Goal: Information Seeking & Learning: Learn about a topic

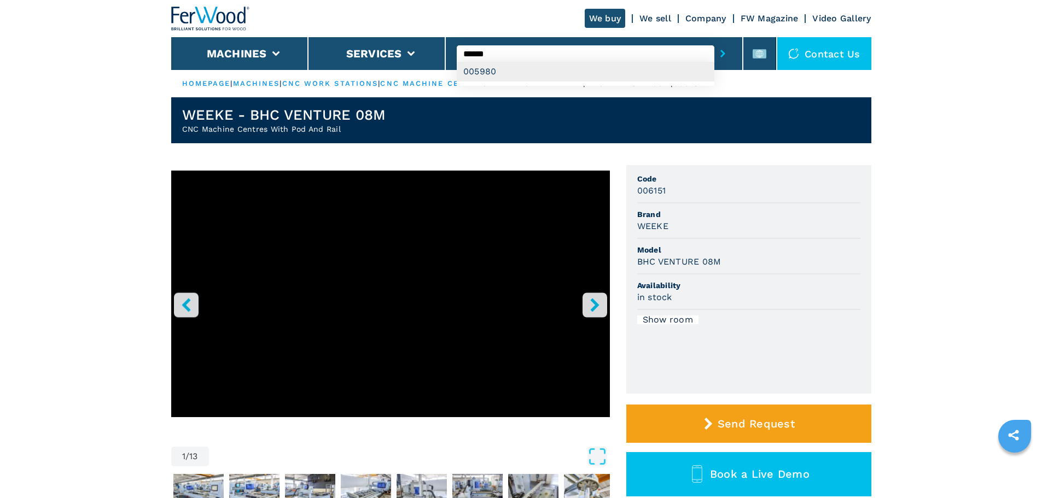
click at [554, 78] on div "005980" at bounding box center [586, 72] width 258 height 20
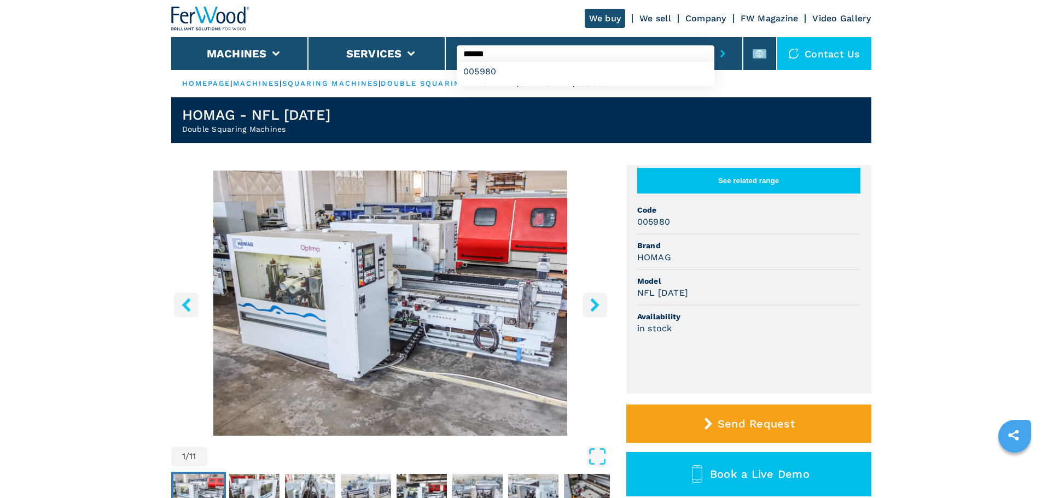
click at [505, 55] on input "******" at bounding box center [586, 53] width 258 height 16
type input "******"
click at [505, 70] on div "007346" at bounding box center [586, 72] width 258 height 20
